Goal: Task Accomplishment & Management: Use online tool/utility

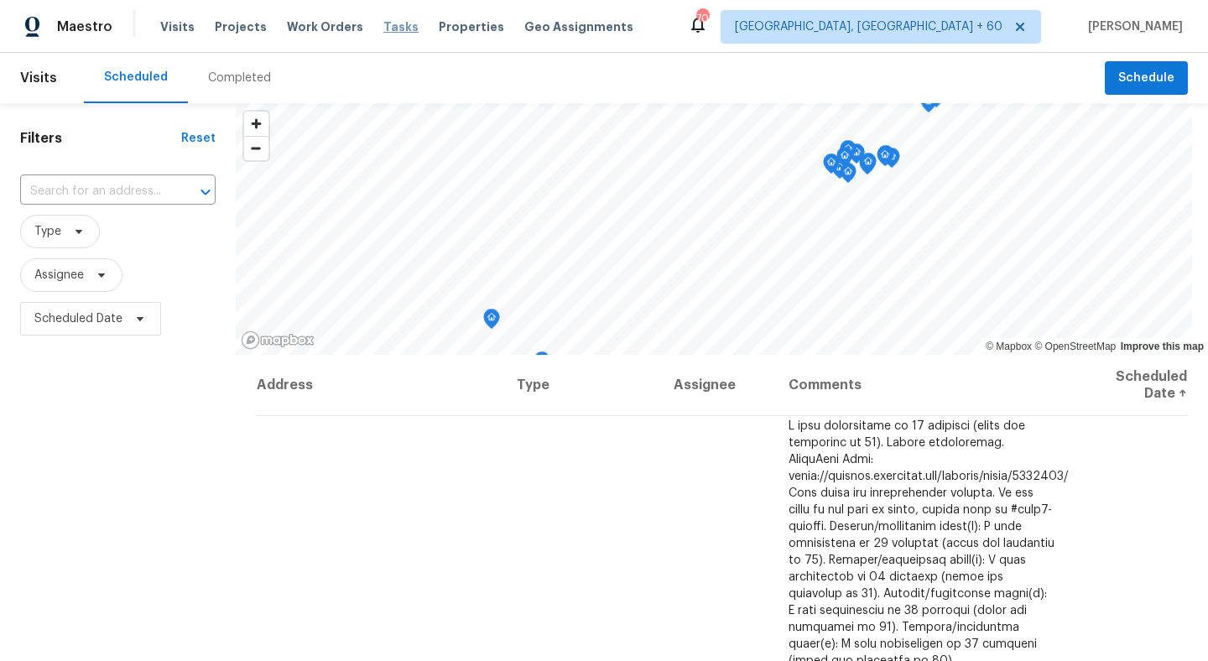
click at [385, 24] on span "Tasks" at bounding box center [400, 27] width 35 height 12
click at [383, 18] on div "Tasks" at bounding box center [400, 27] width 35 height 18
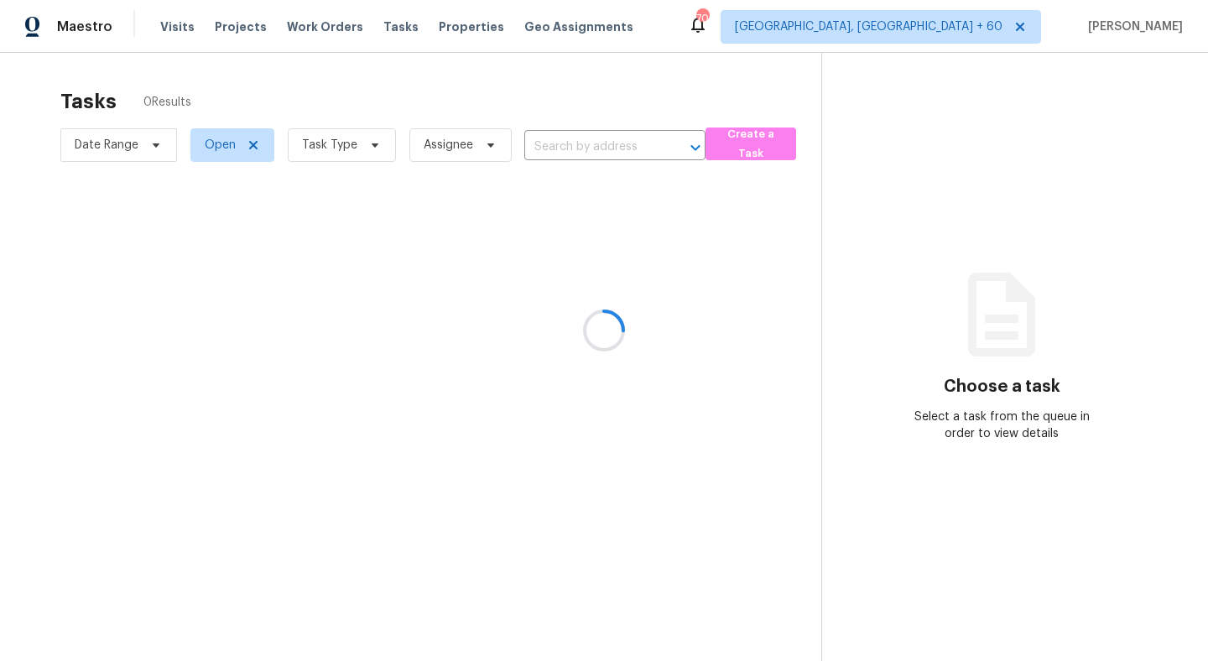
click at [378, 34] on div at bounding box center [604, 330] width 1208 height 661
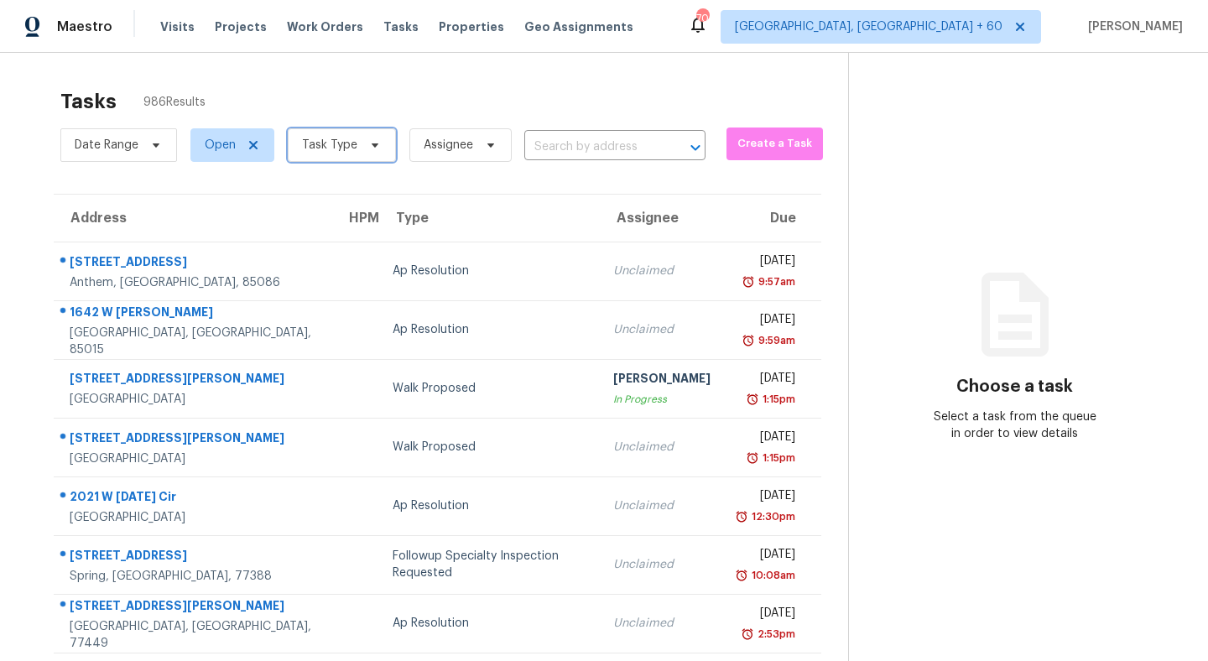
click at [332, 148] on span "Task Type" at bounding box center [329, 145] width 55 height 17
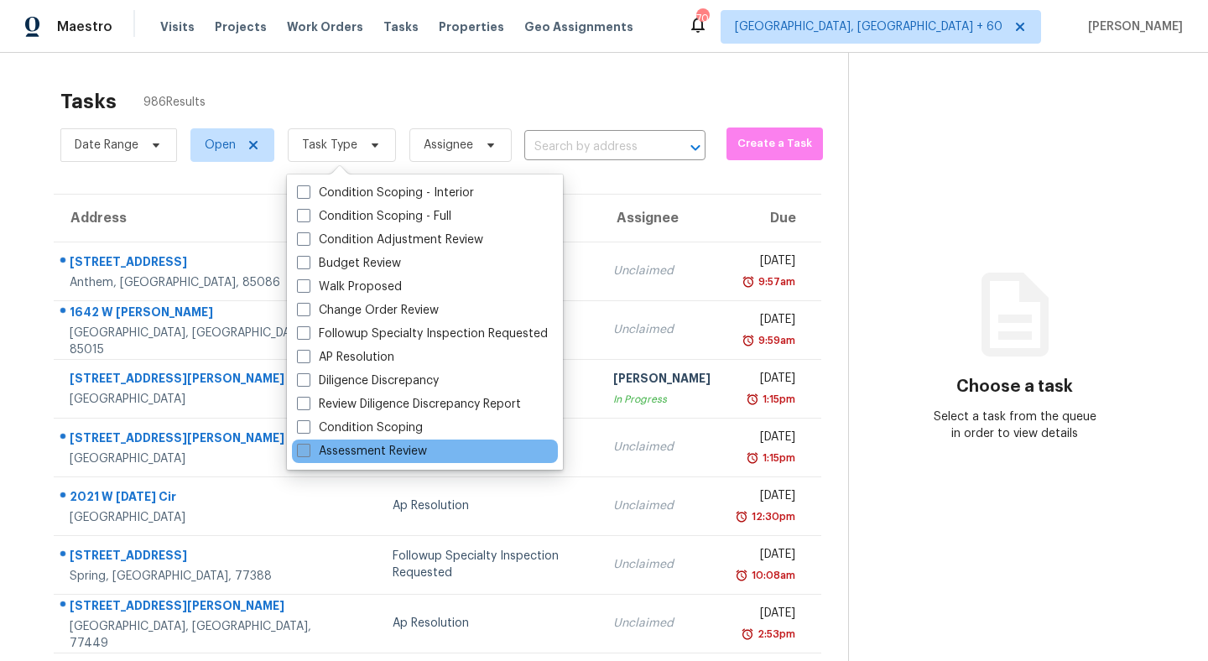
click at [341, 449] on label "Assessment Review" at bounding box center [362, 451] width 130 height 17
click at [308, 449] on input "Assessment Review" at bounding box center [302, 448] width 11 height 11
checkbox input "true"
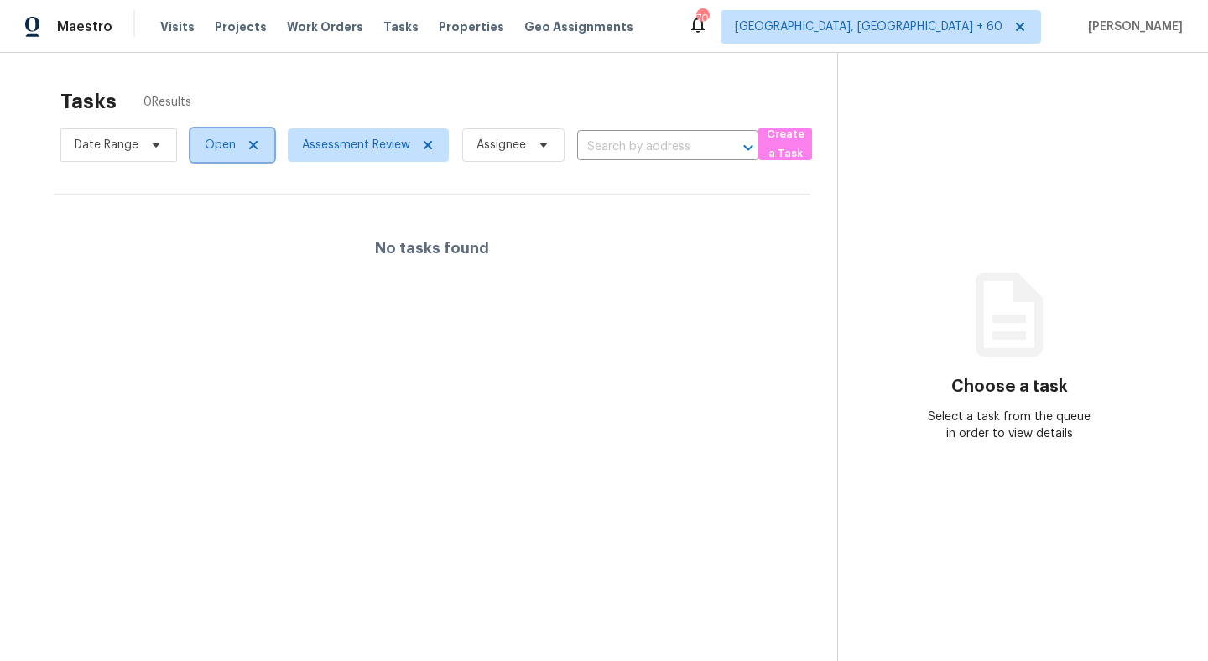
click at [216, 137] on span "Open" at bounding box center [220, 145] width 31 height 17
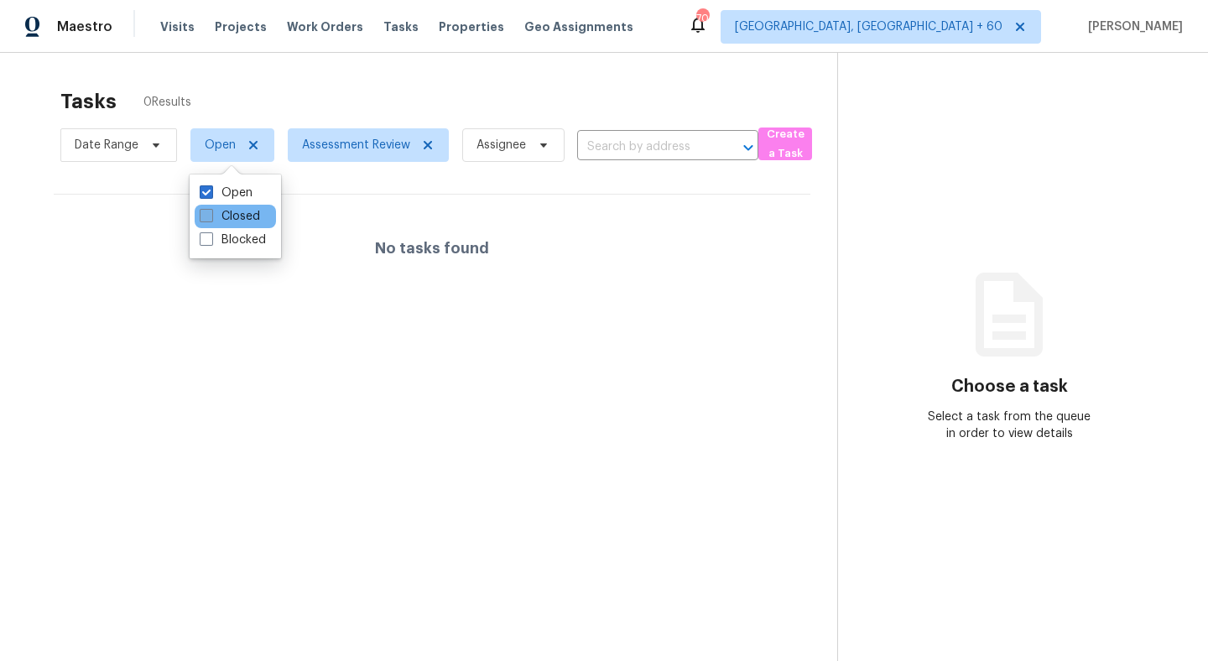
click at [201, 212] on span at bounding box center [206, 215] width 13 height 13
click at [201, 212] on input "Closed" at bounding box center [205, 213] width 11 height 11
checkbox input "true"
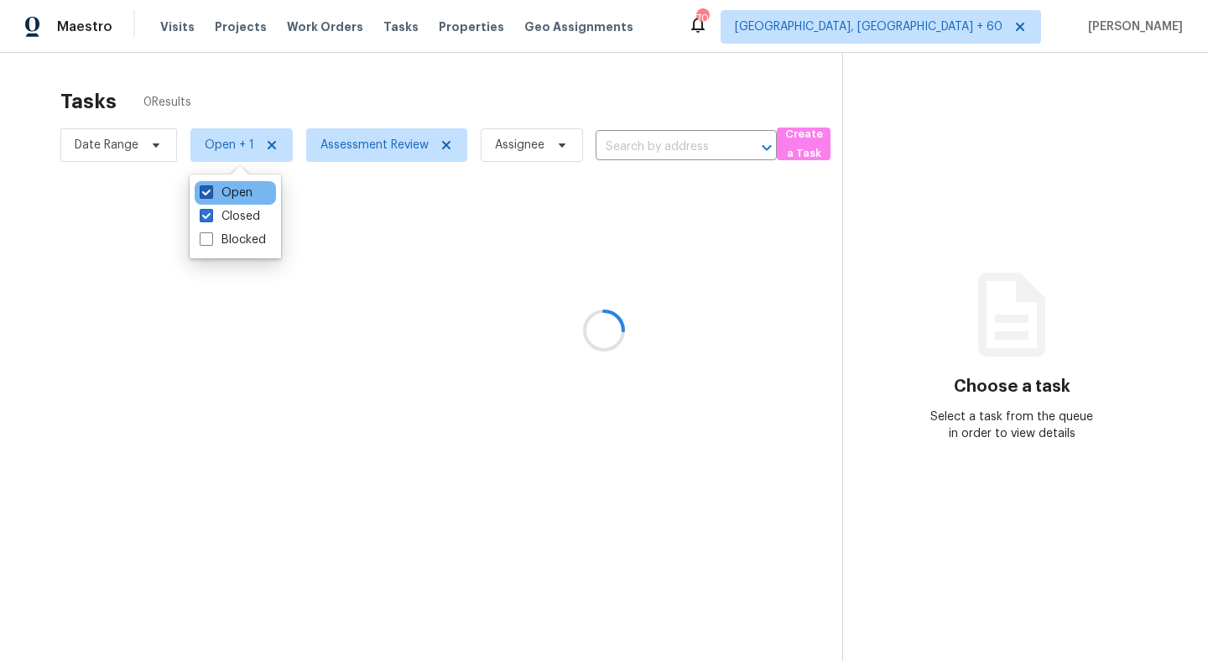
click at [202, 192] on span at bounding box center [206, 191] width 13 height 13
click at [202, 192] on input "Open" at bounding box center [205, 190] width 11 height 11
checkbox input "false"
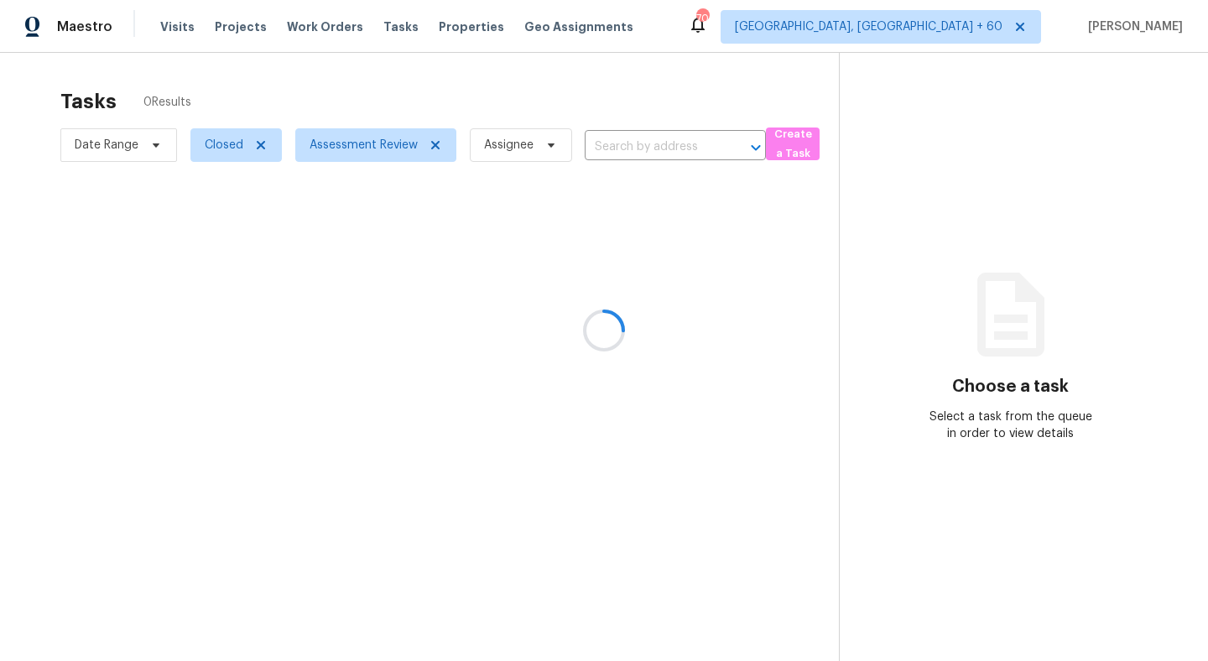
click at [235, 65] on div at bounding box center [604, 330] width 1208 height 661
